Goal: Find specific page/section: Find specific page/section

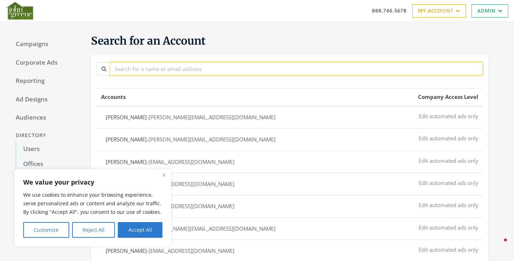
click at [194, 67] on input "text" at bounding box center [296, 68] width 372 height 13
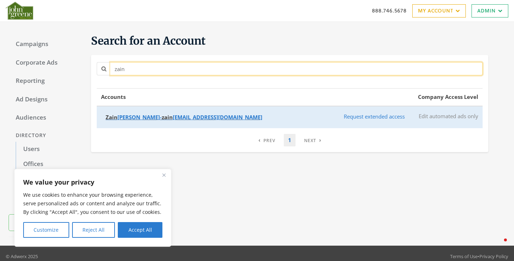
type input "zain"
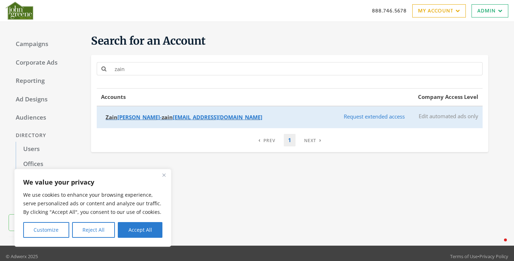
click at [130, 117] on span "Zain ab Shaikh" at bounding box center [133, 116] width 54 height 7
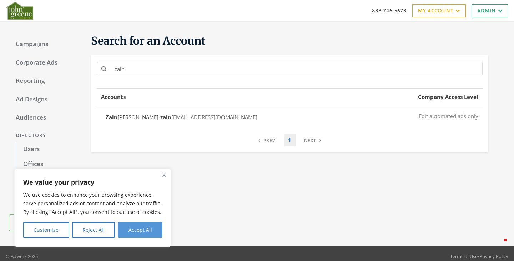
click at [138, 228] on button "Accept All" at bounding box center [140, 230] width 45 height 16
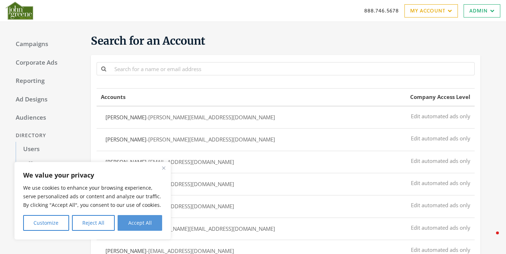
click at [142, 222] on button "Accept All" at bounding box center [140, 223] width 45 height 16
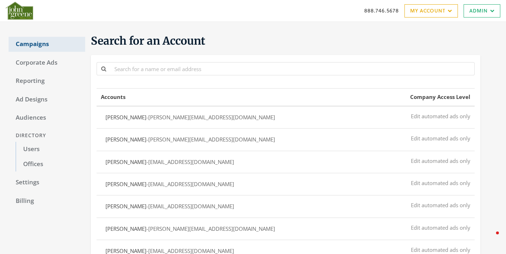
click at [45, 50] on link "Campaigns" at bounding box center [47, 44] width 77 height 15
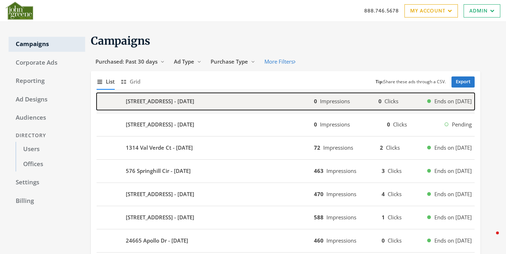
click at [156, 102] on b "[STREET_ADDRESS] - [DATE]" at bounding box center [160, 101] width 68 height 8
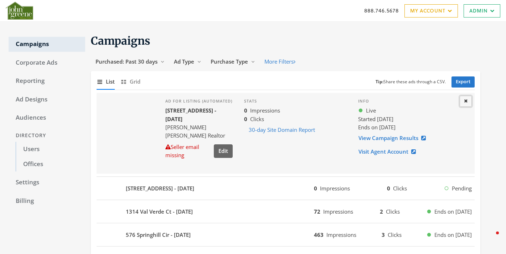
click at [468, 102] on icon at bounding box center [466, 100] width 4 height 5
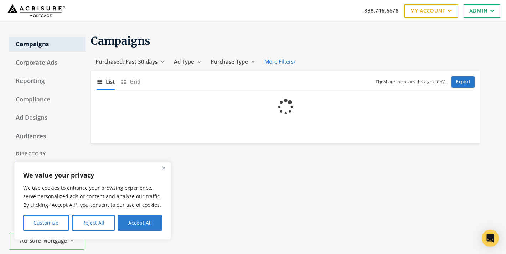
click at [162, 168] on img "Close" at bounding box center [163, 167] width 3 height 3
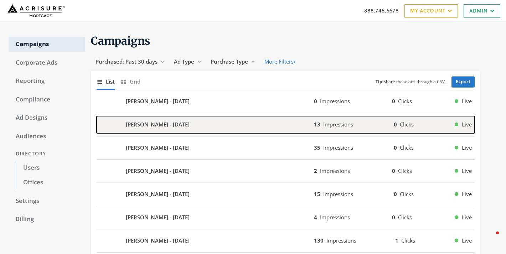
click at [184, 127] on b "Sean Rowley - 2025-08-22" at bounding box center [158, 124] width 64 height 8
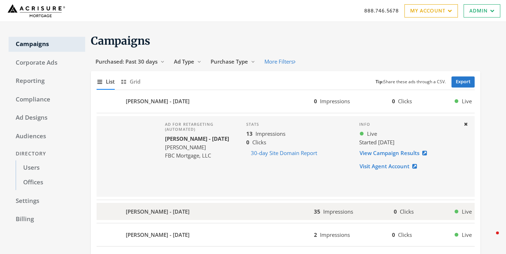
scroll to position [20, 0]
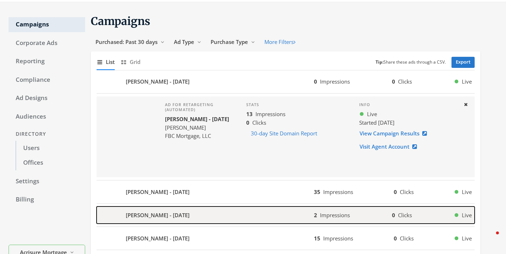
click at [141, 216] on b "Pamela Johnson - 2025-08-16" at bounding box center [158, 215] width 64 height 8
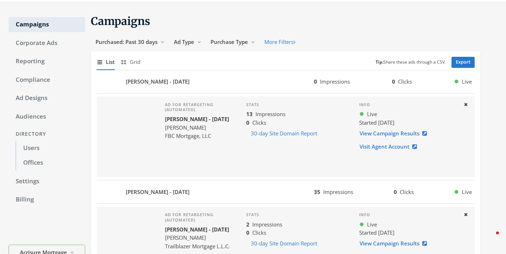
scroll to position [77, 0]
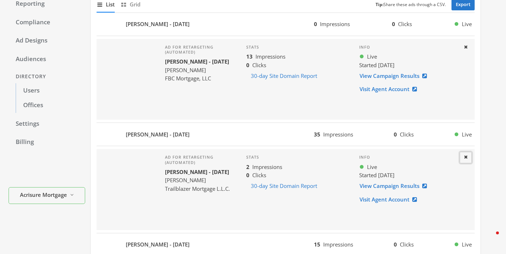
click at [464, 160] on button "Close" at bounding box center [466, 157] width 12 height 11
